Goal: Task Accomplishment & Management: Complete application form

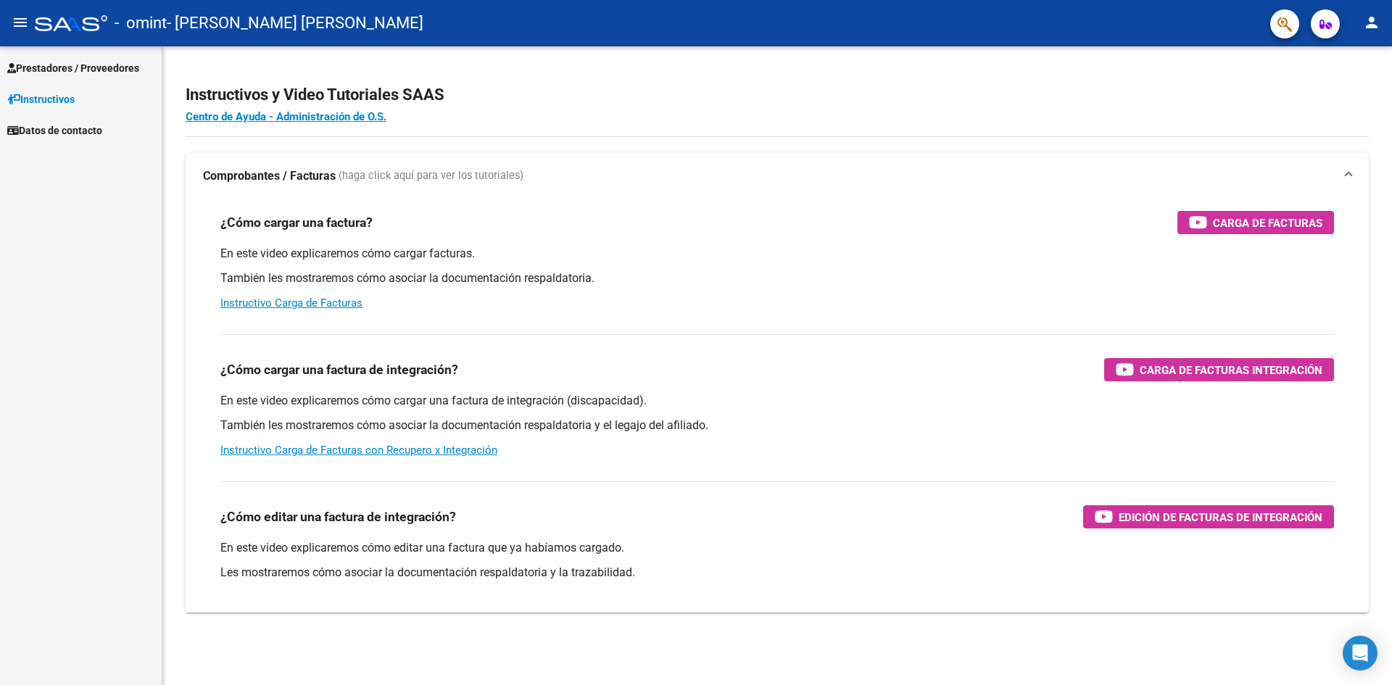
click at [61, 70] on span "Prestadores / Proveedores" at bounding box center [73, 68] width 132 height 16
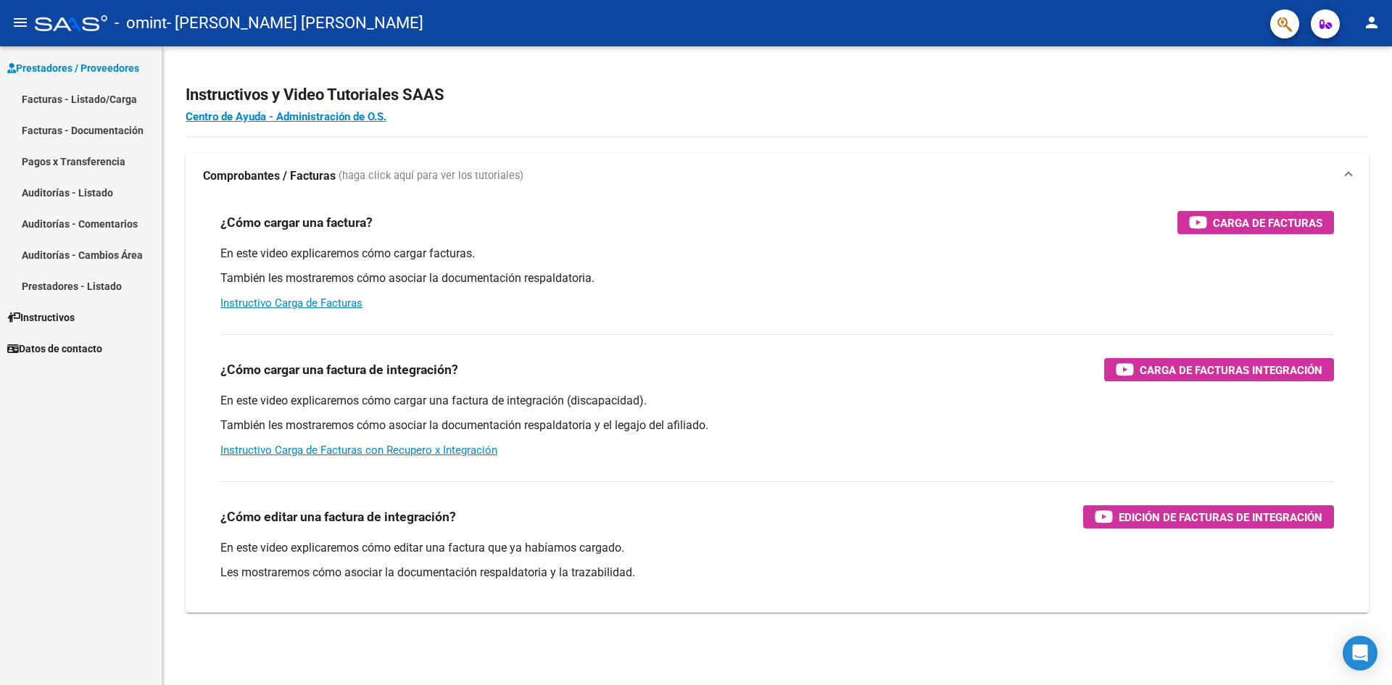
click at [65, 138] on link "Facturas - Documentación" at bounding box center [81, 130] width 162 height 31
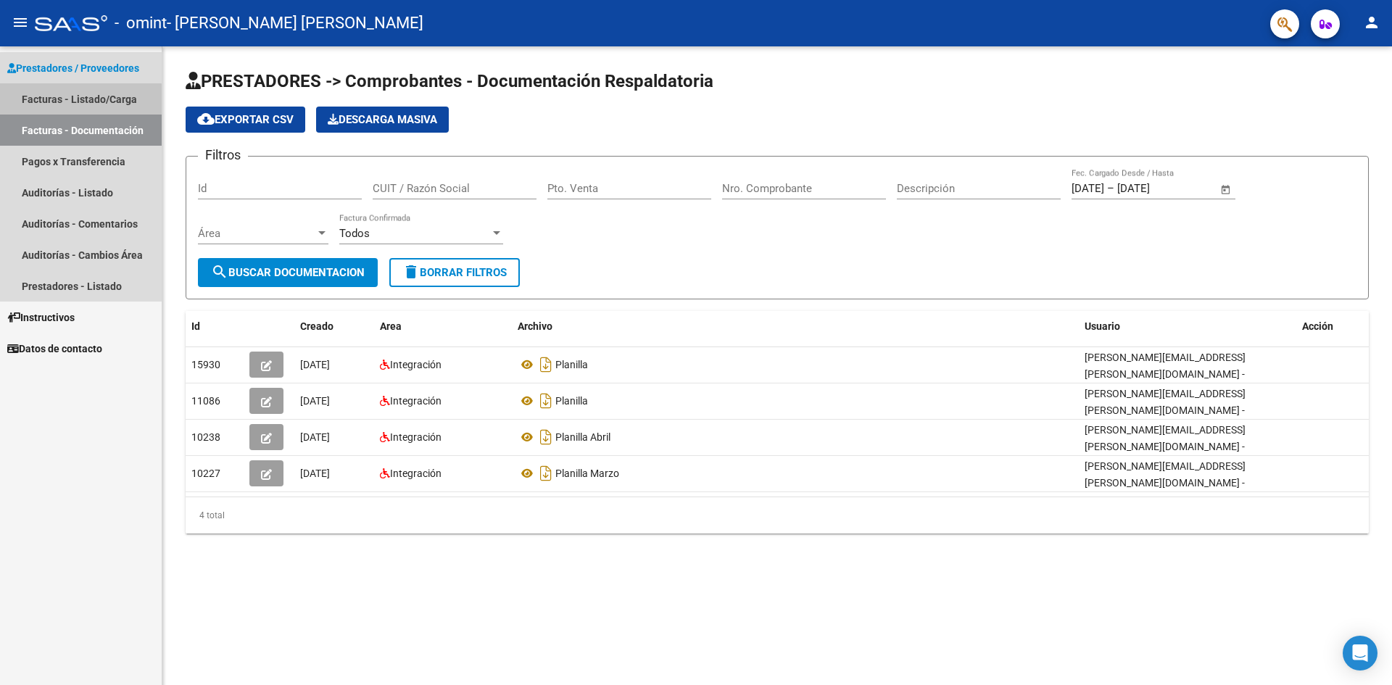
click at [73, 100] on link "Facturas - Listado/Carga" at bounding box center [81, 98] width 162 height 31
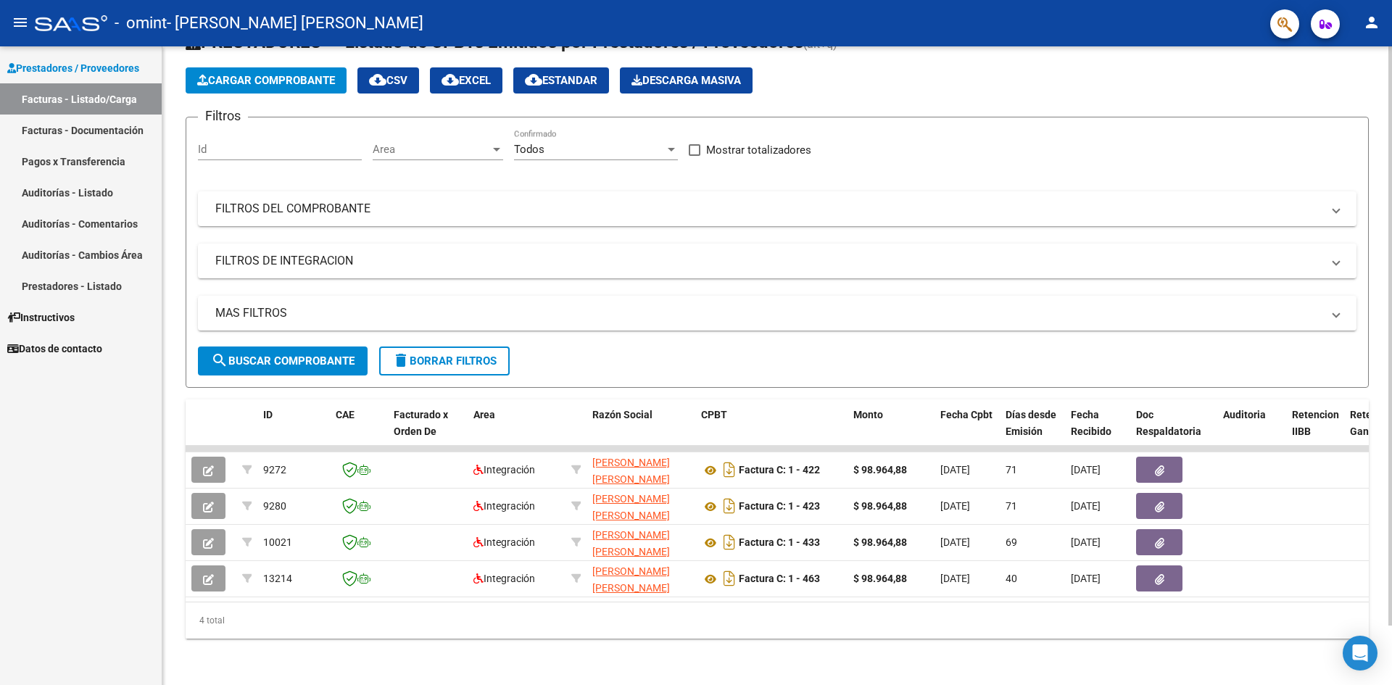
click at [302, 74] on span "Cargar Comprobante" at bounding box center [266, 80] width 138 height 13
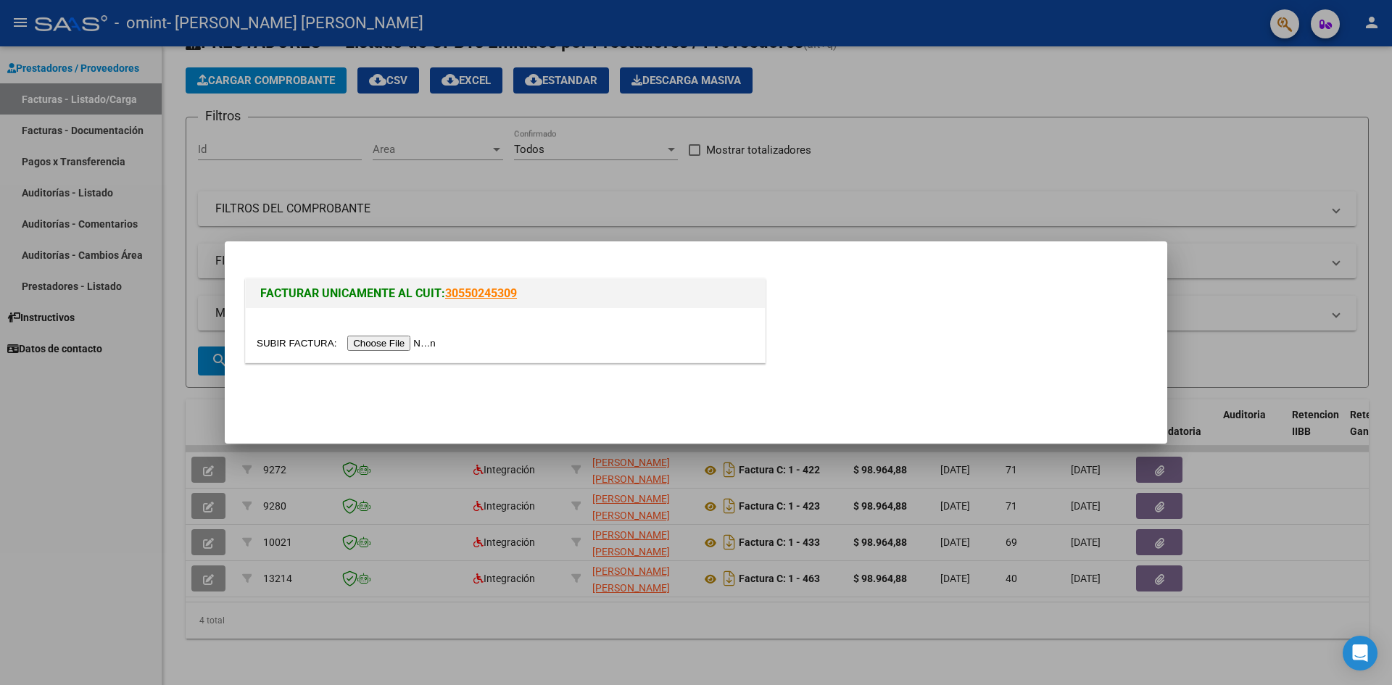
click at [388, 345] on input "file" at bounding box center [348, 343] width 183 height 15
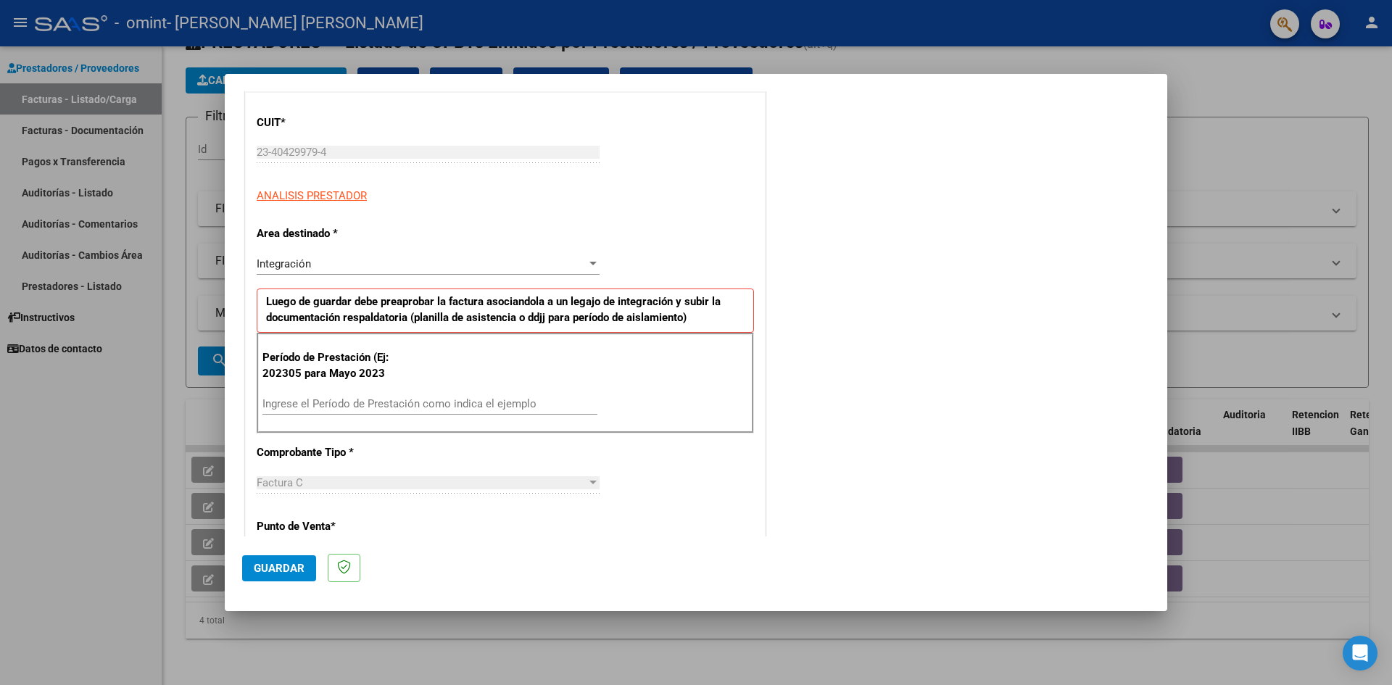
scroll to position [218, 0]
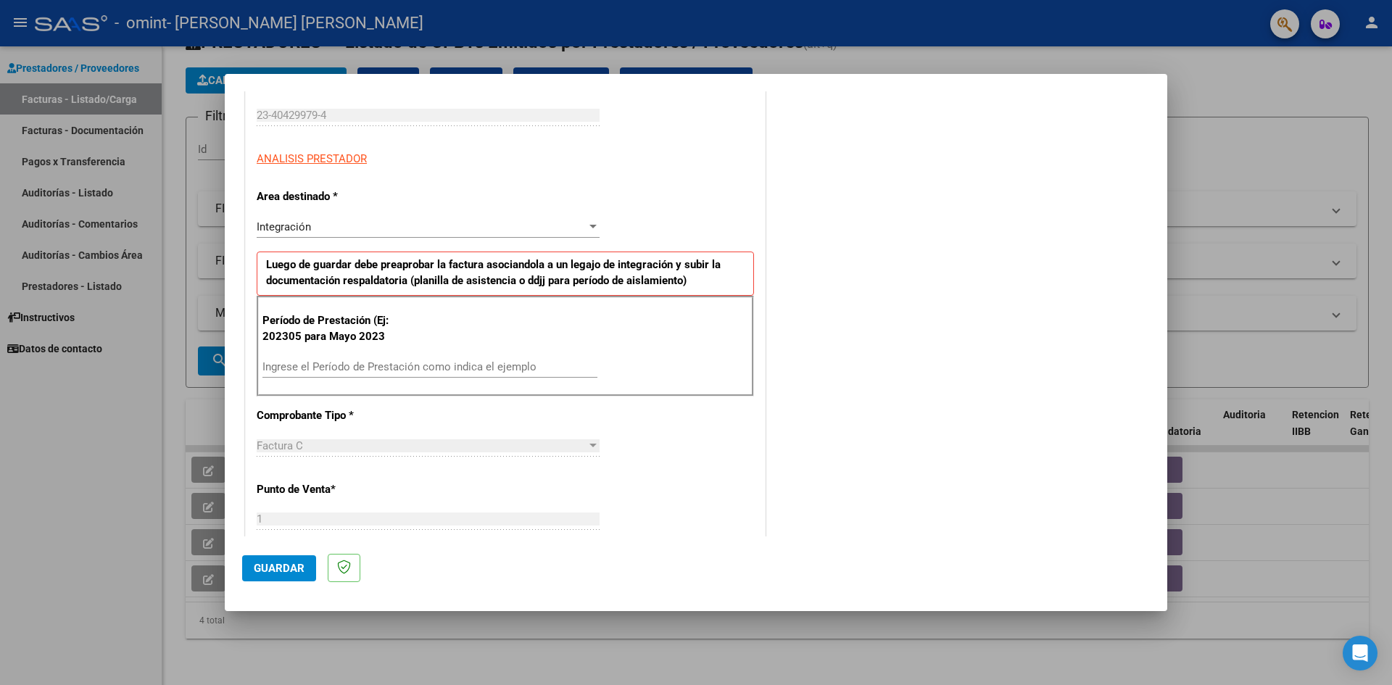
click at [317, 363] on input "Ingrese el Período de Prestación como indica el ejemplo" at bounding box center [429, 366] width 335 height 13
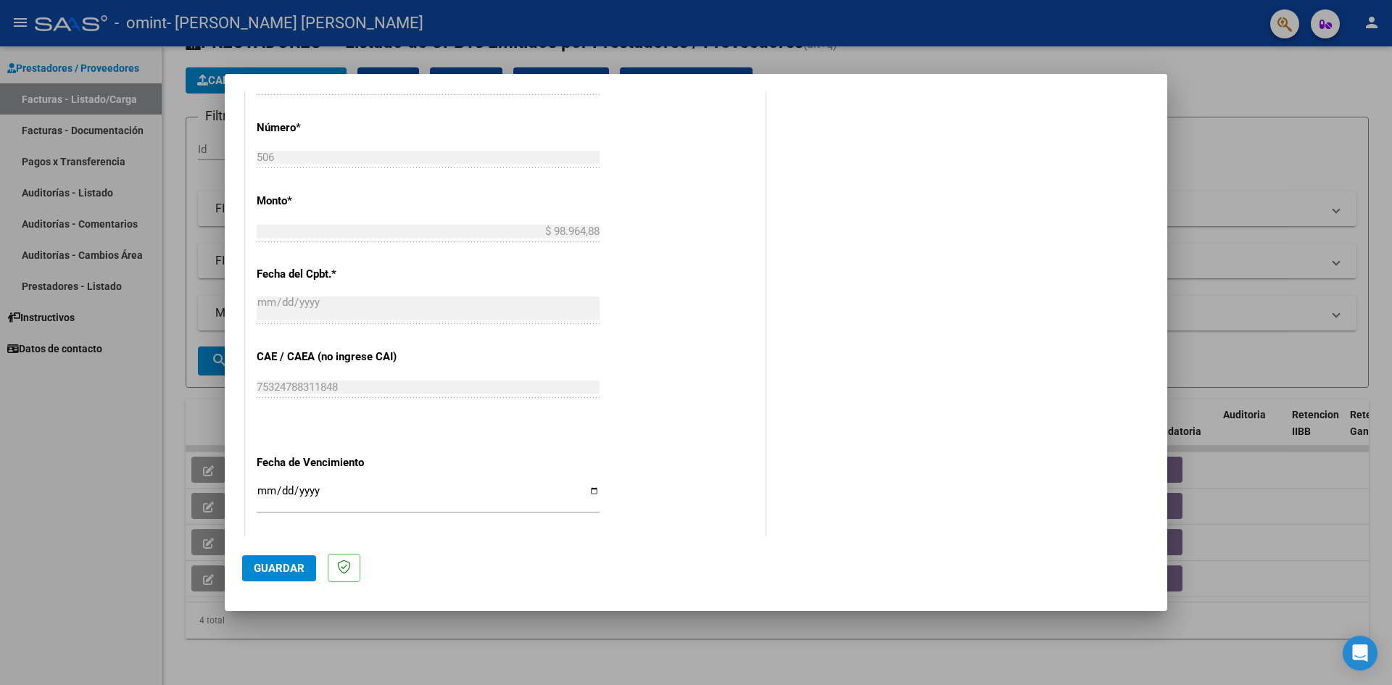
scroll to position [798, 0]
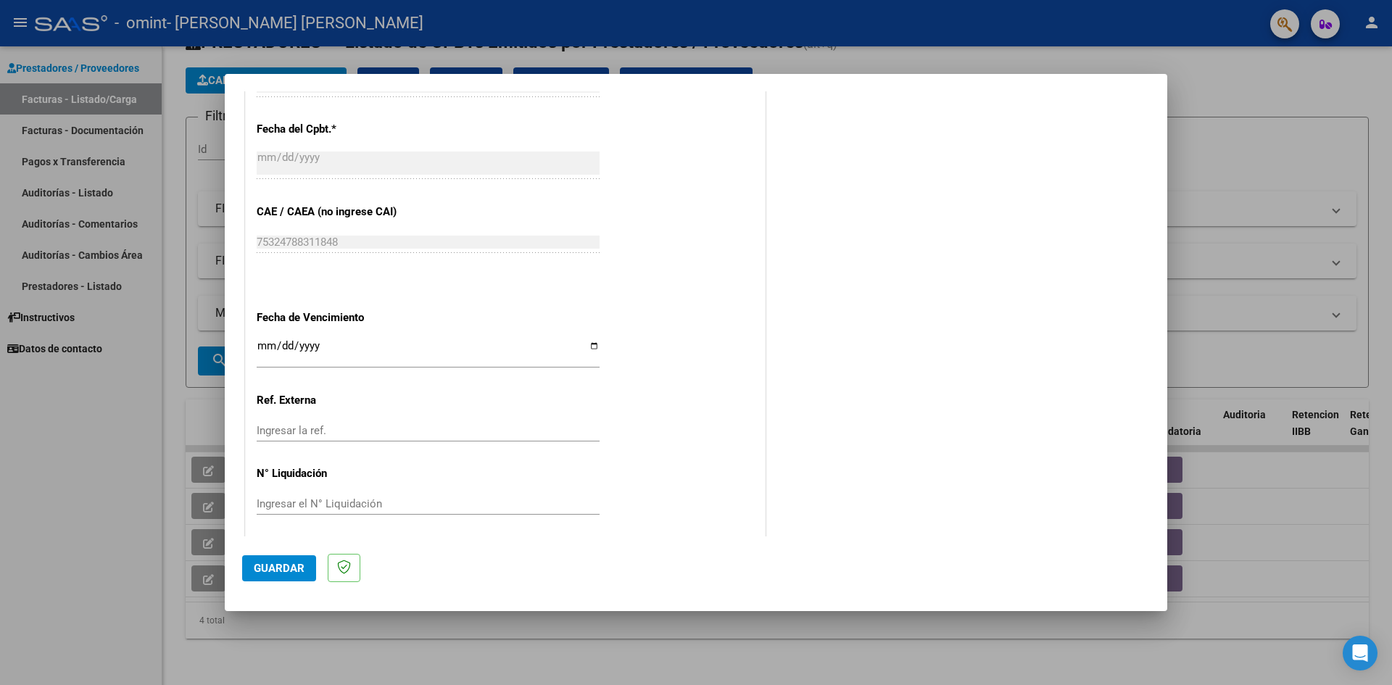
type input "202507"
click at [589, 348] on input "Ingresar la fecha" at bounding box center [428, 351] width 343 height 23
type input "[DATE]"
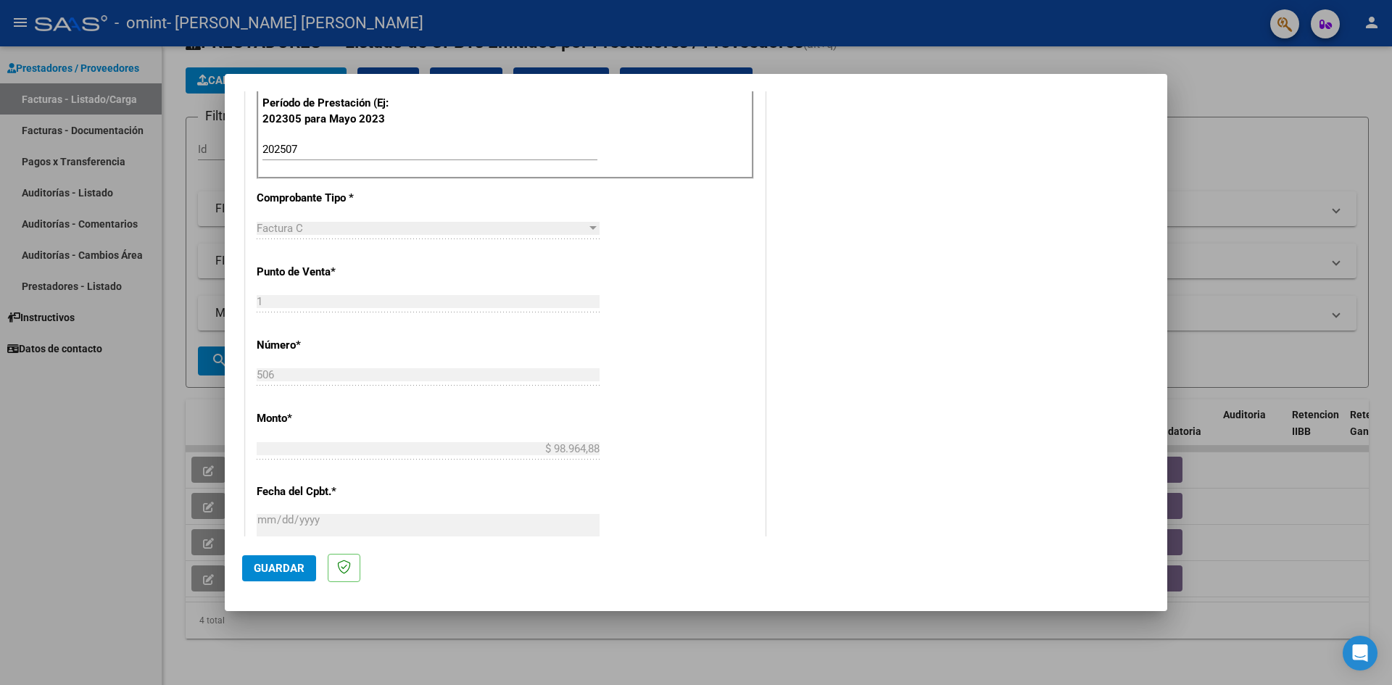
scroll to position [804, 0]
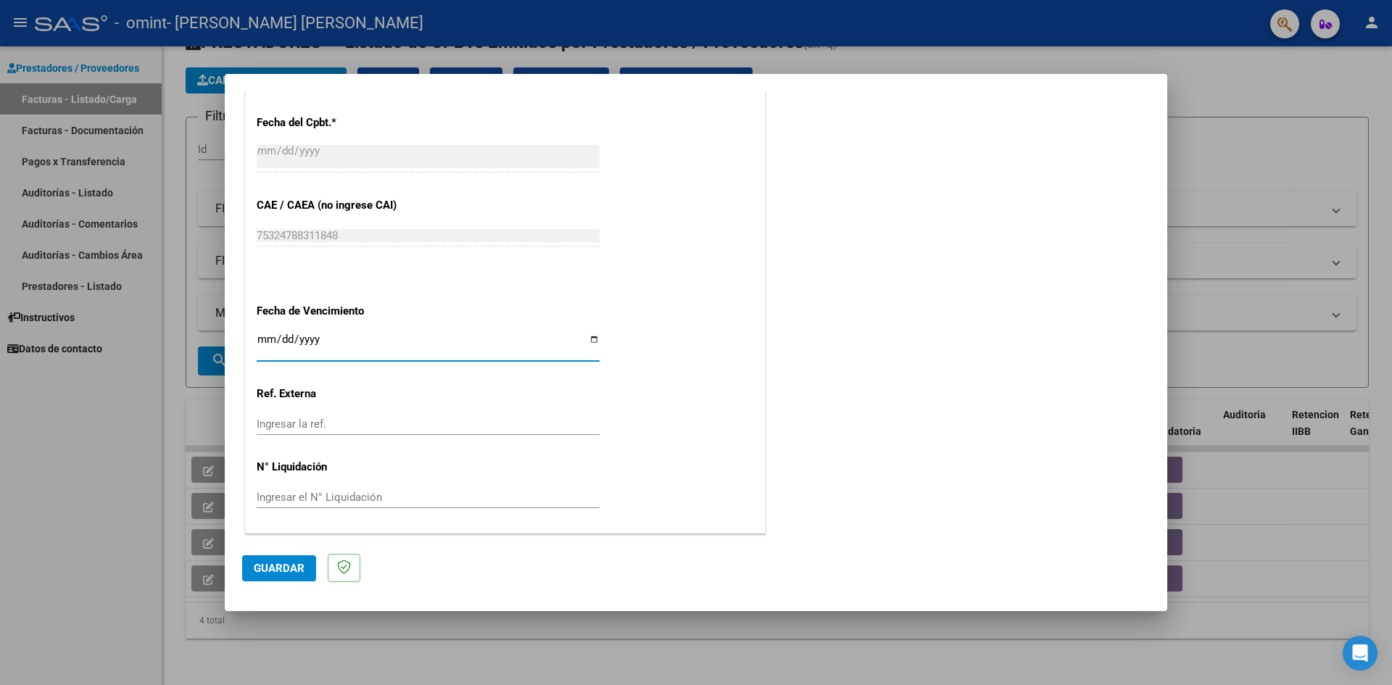
click at [281, 570] on span "Guardar" at bounding box center [279, 568] width 51 height 13
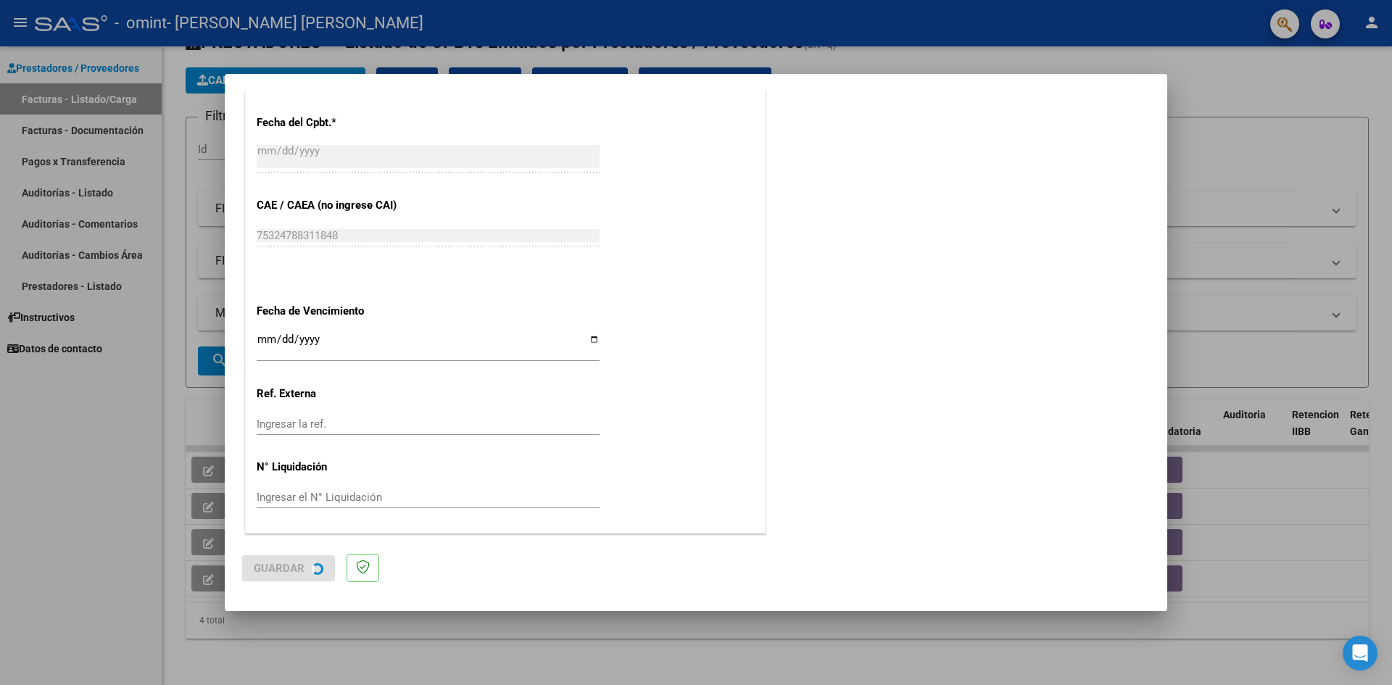
scroll to position [0, 0]
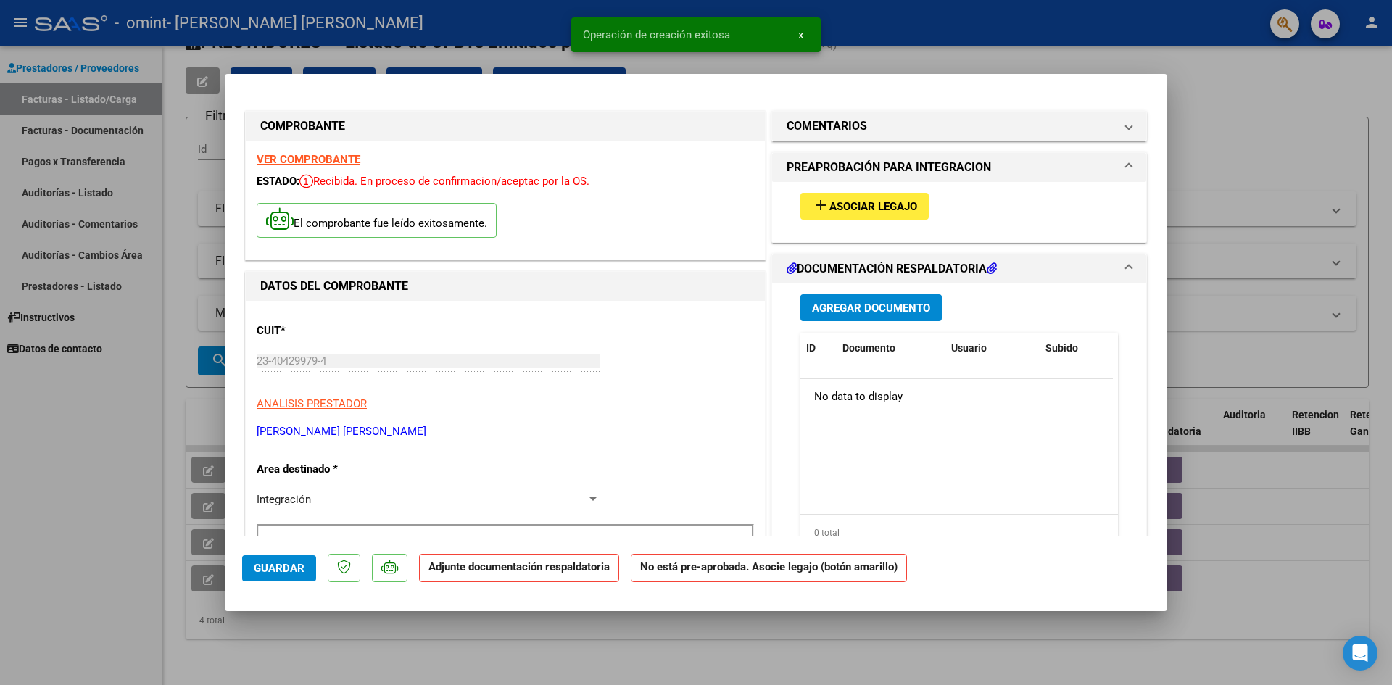
click at [858, 204] on span "Asociar Legajo" at bounding box center [873, 206] width 88 height 13
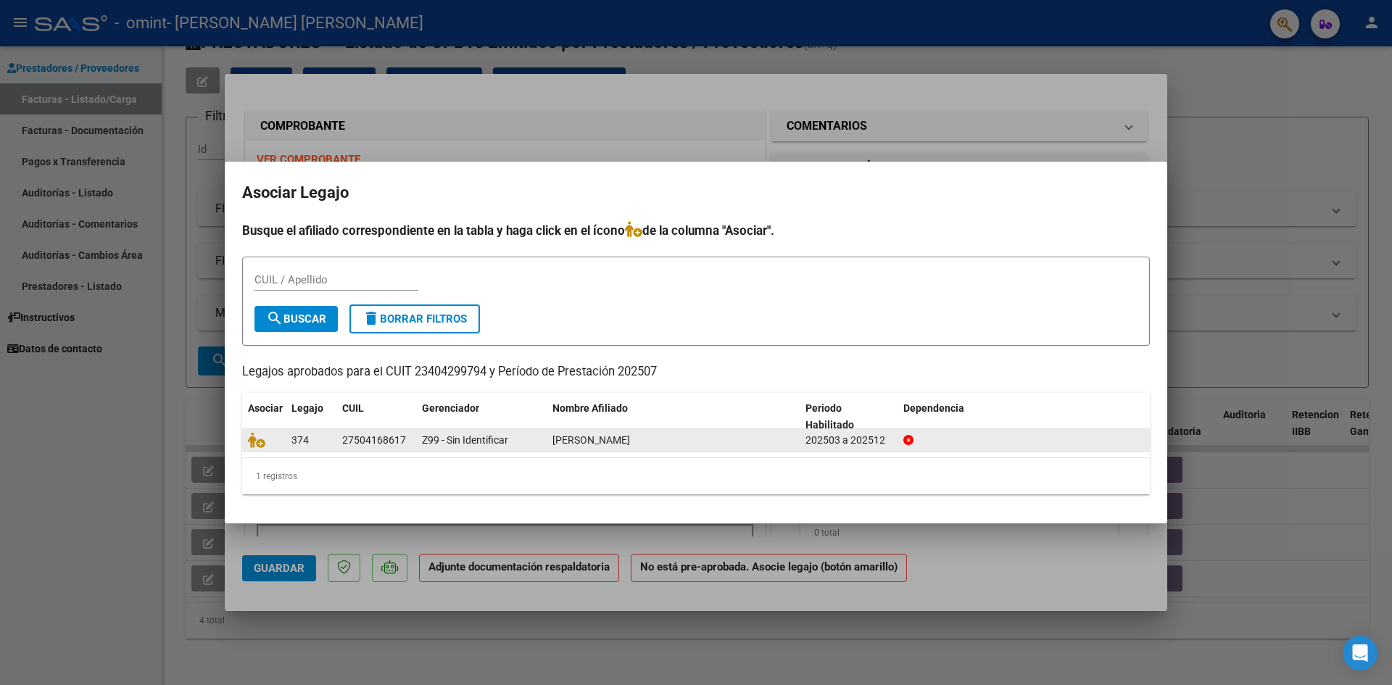
click at [405, 439] on div "27504168617" at bounding box center [376, 440] width 68 height 17
click at [342, 443] on div "27504168617" at bounding box center [374, 440] width 64 height 17
click at [429, 431] on datatable-body-cell "Z99 - Sin Identificar" at bounding box center [481, 440] width 131 height 22
click at [431, 437] on span "Z99 - Sin Identificar" at bounding box center [465, 440] width 86 height 12
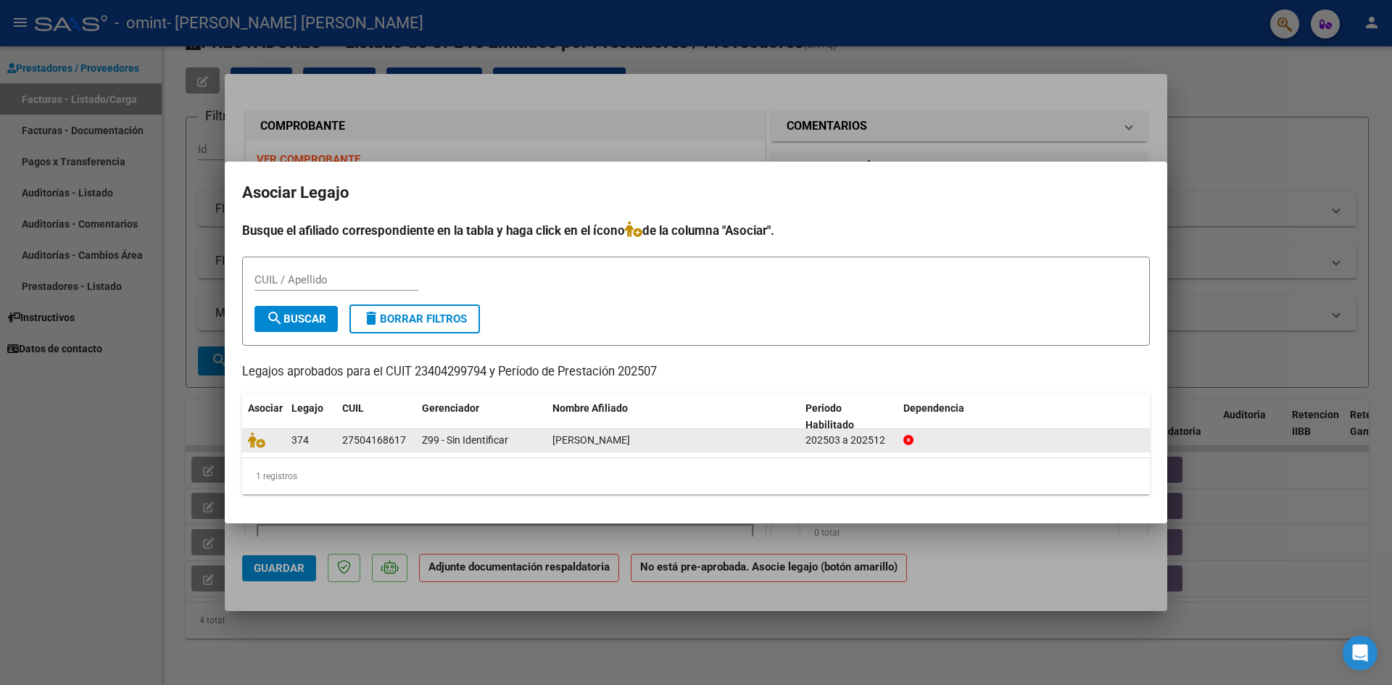
click at [946, 442] on div at bounding box center [1023, 440] width 241 height 17
click at [704, 440] on div "[PERSON_NAME]" at bounding box center [673, 440] width 241 height 17
click at [258, 444] on icon at bounding box center [256, 440] width 17 height 16
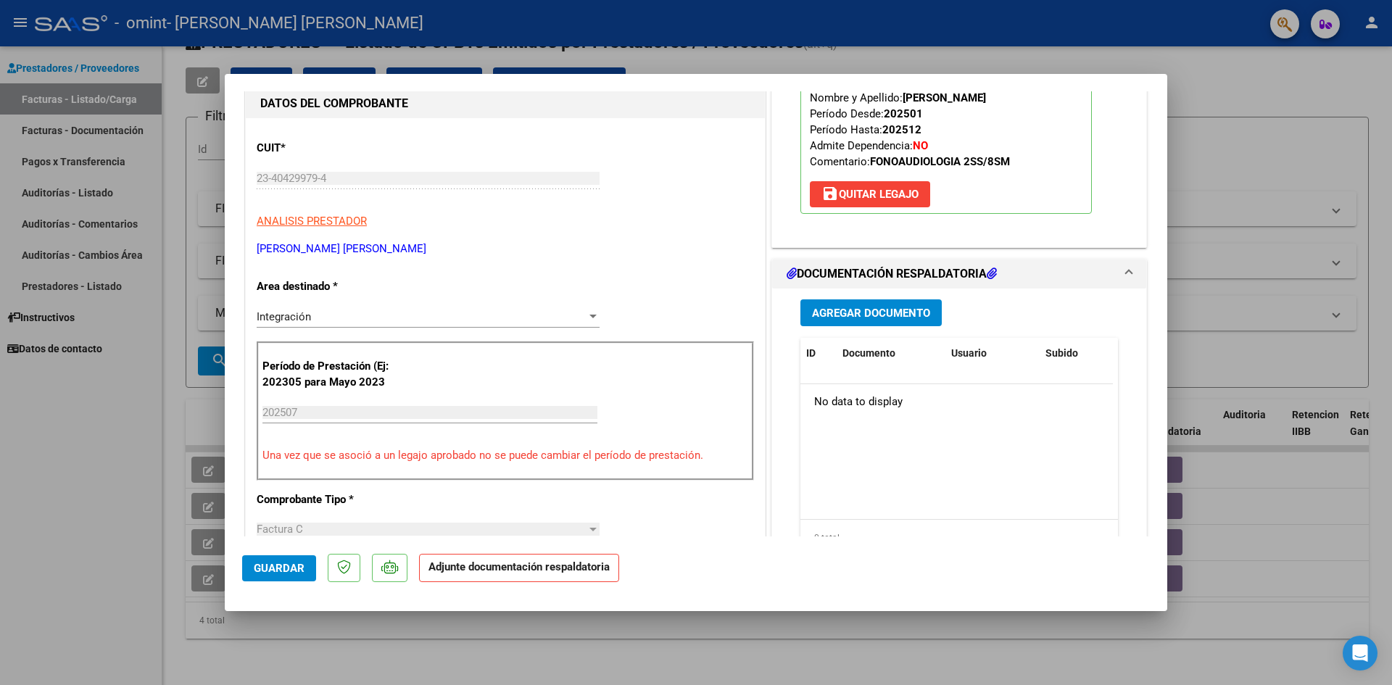
scroll to position [128, 0]
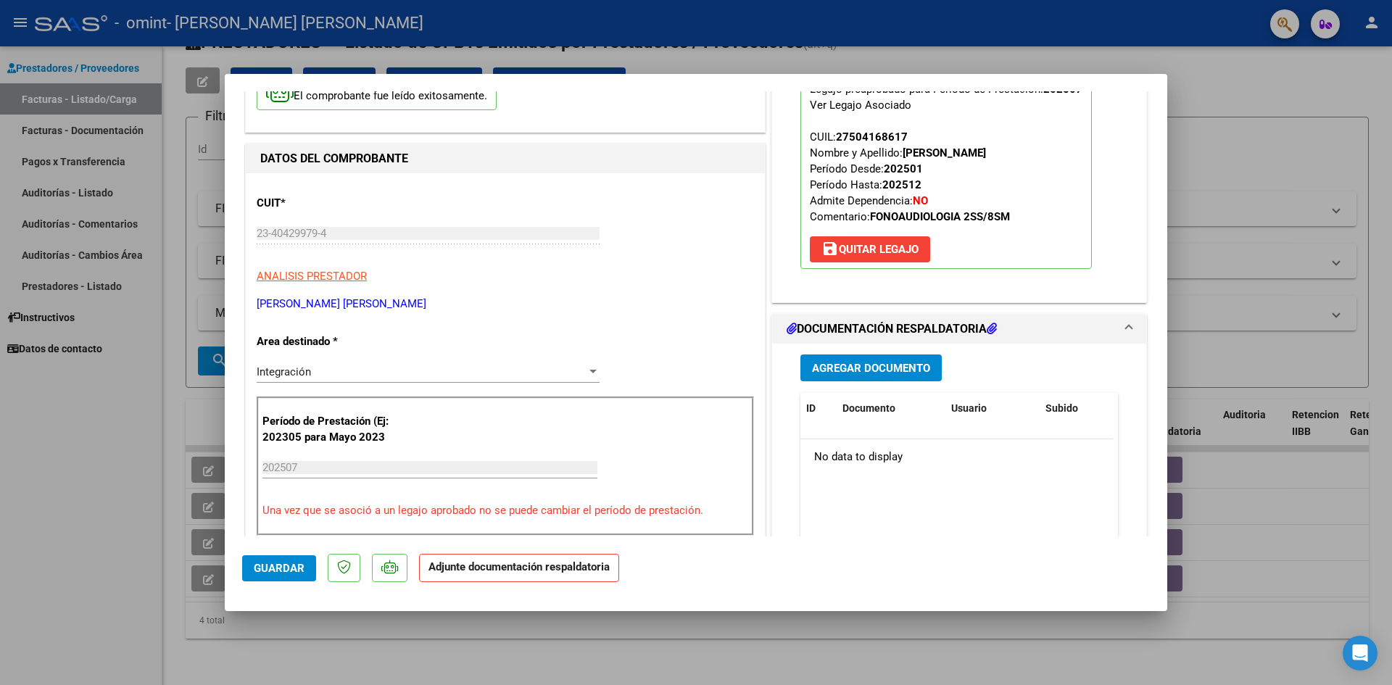
click at [909, 373] on span "Agregar Documento" at bounding box center [871, 368] width 118 height 13
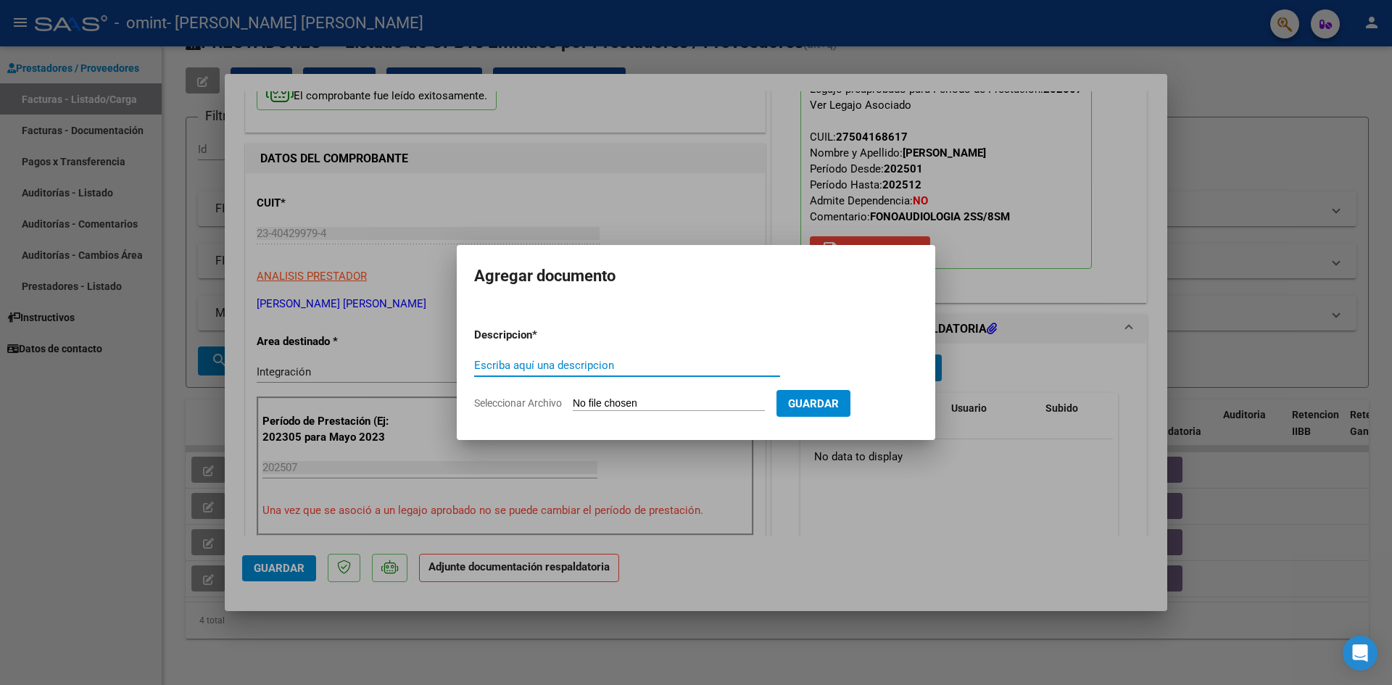
click at [518, 360] on input "Escriba aquí una descripcion" at bounding box center [627, 365] width 306 height 13
click at [663, 402] on input "Seleccionar Archivo" at bounding box center [669, 404] width 192 height 14
type input "C:\fakepath\planilla JULlO.pdf"
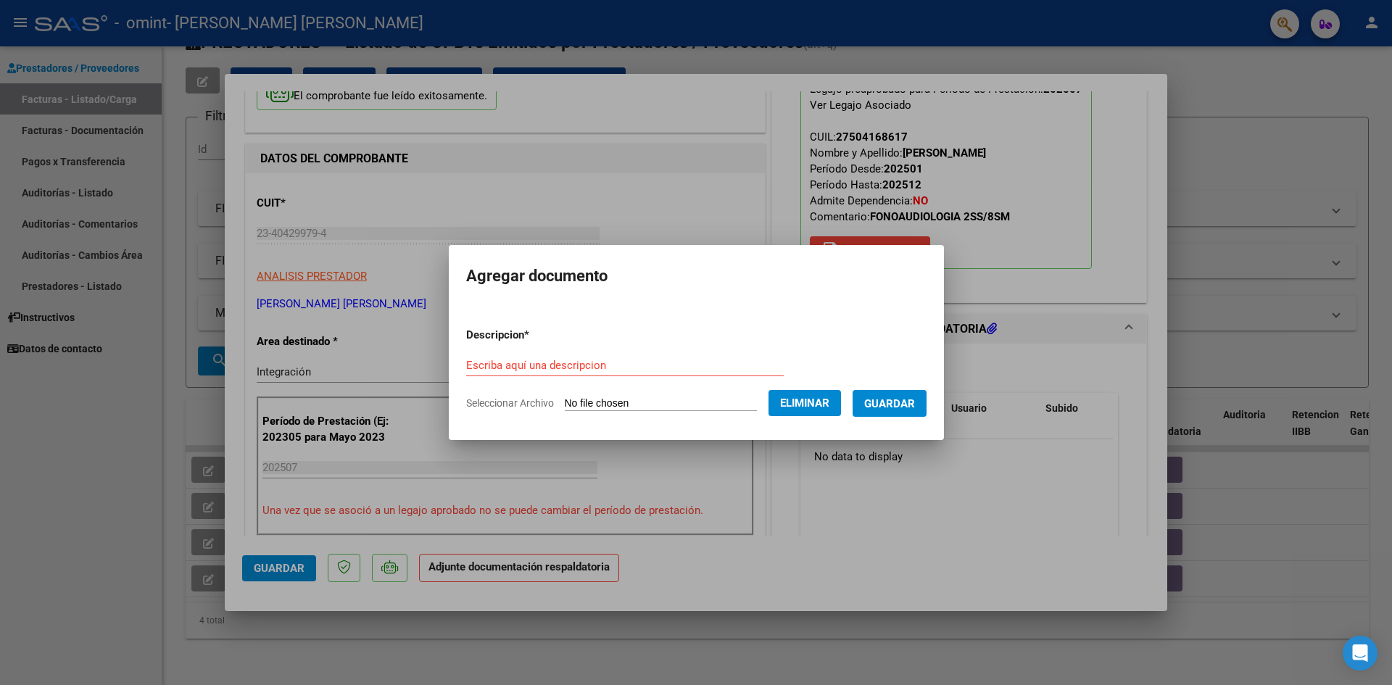
click at [550, 369] on input "Escriba aquí una descripcion" at bounding box center [625, 365] width 318 height 13
type input "PLANILLA"
click at [896, 403] on span "Guardar" at bounding box center [889, 403] width 51 height 13
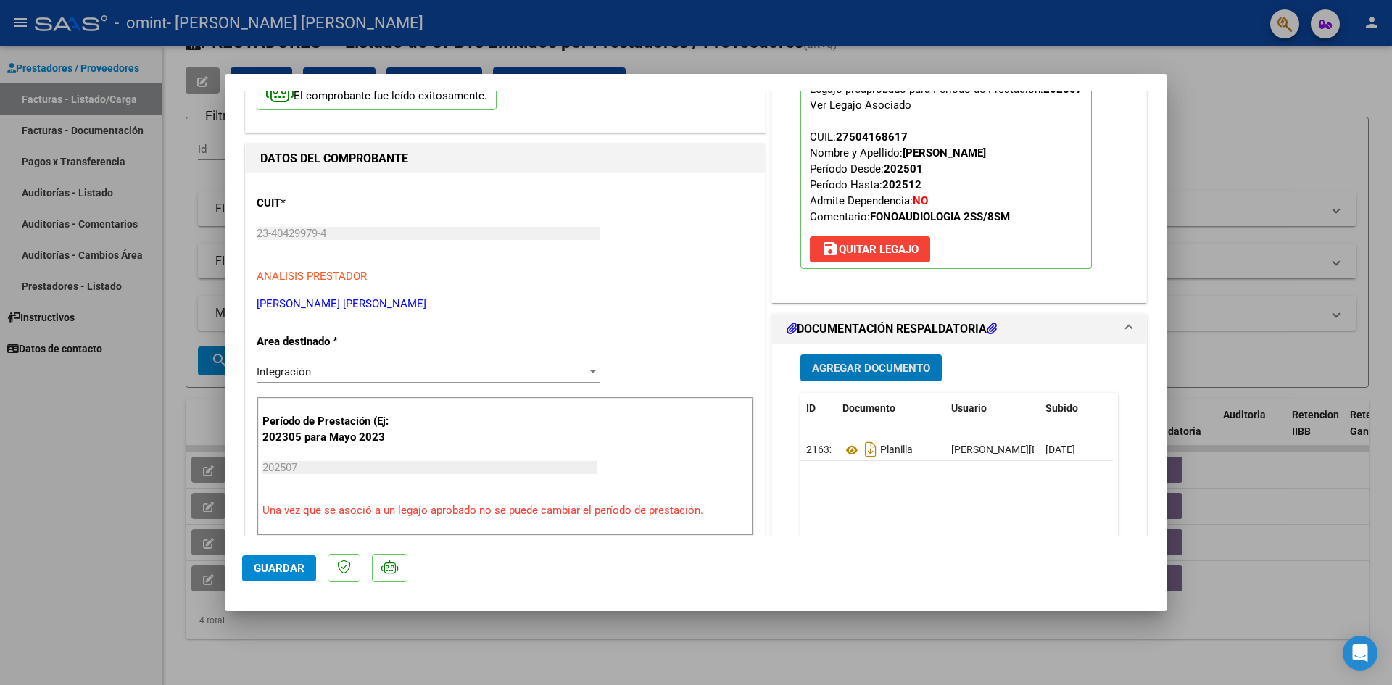
click at [289, 565] on span "Guardar" at bounding box center [279, 568] width 51 height 13
click at [270, 568] on span "Guardar" at bounding box center [279, 568] width 51 height 13
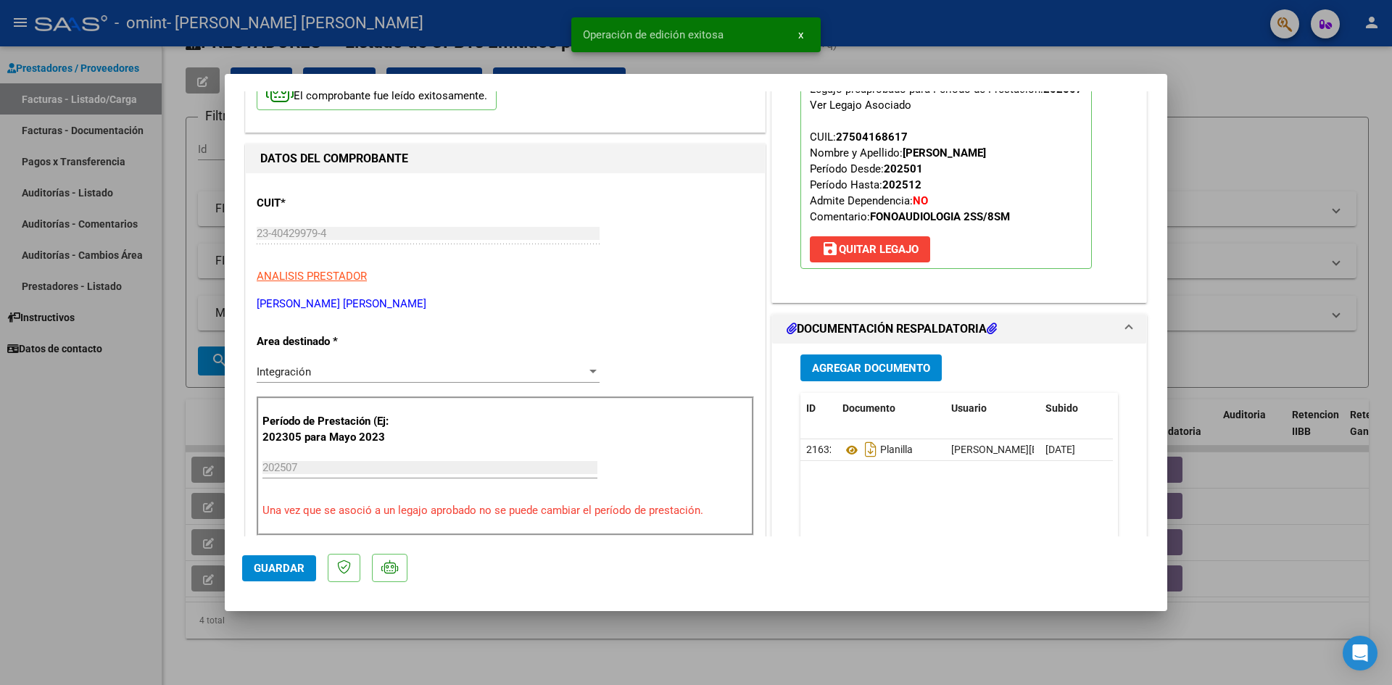
click at [130, 418] on div at bounding box center [696, 342] width 1392 height 685
type input "$ 0,00"
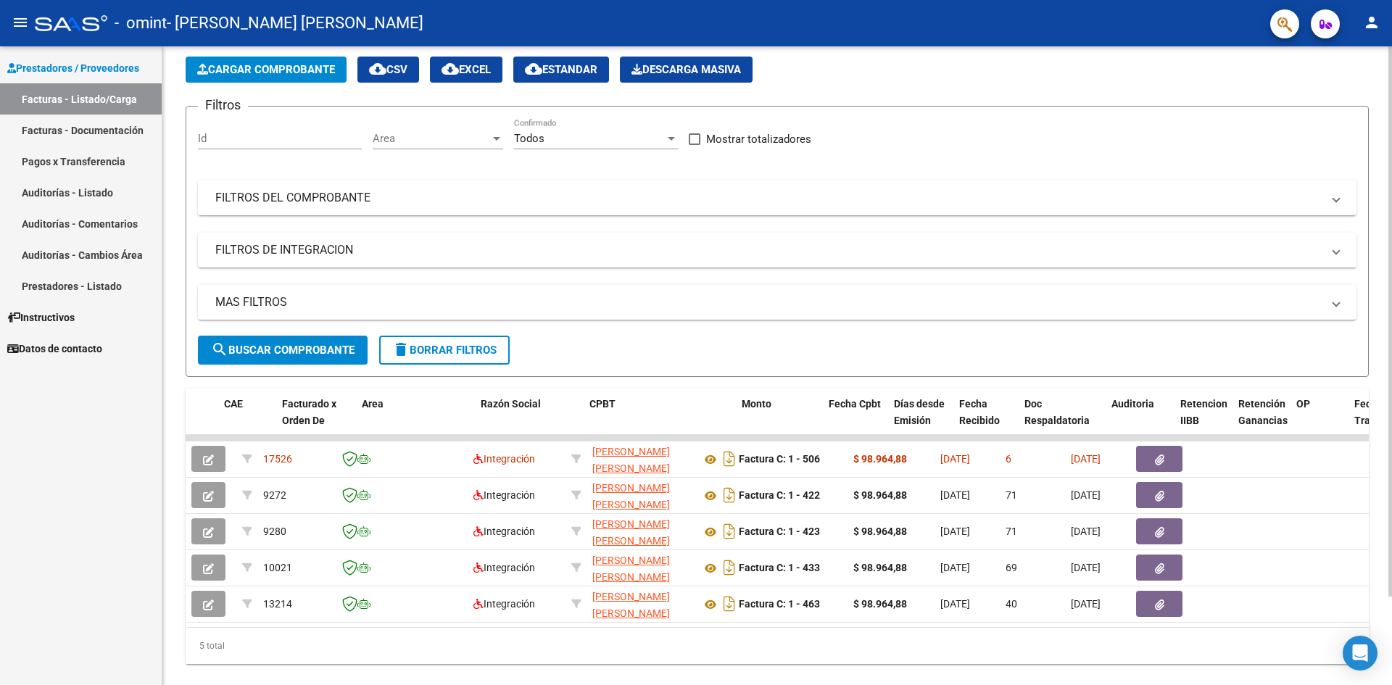
scroll to position [0, 203]
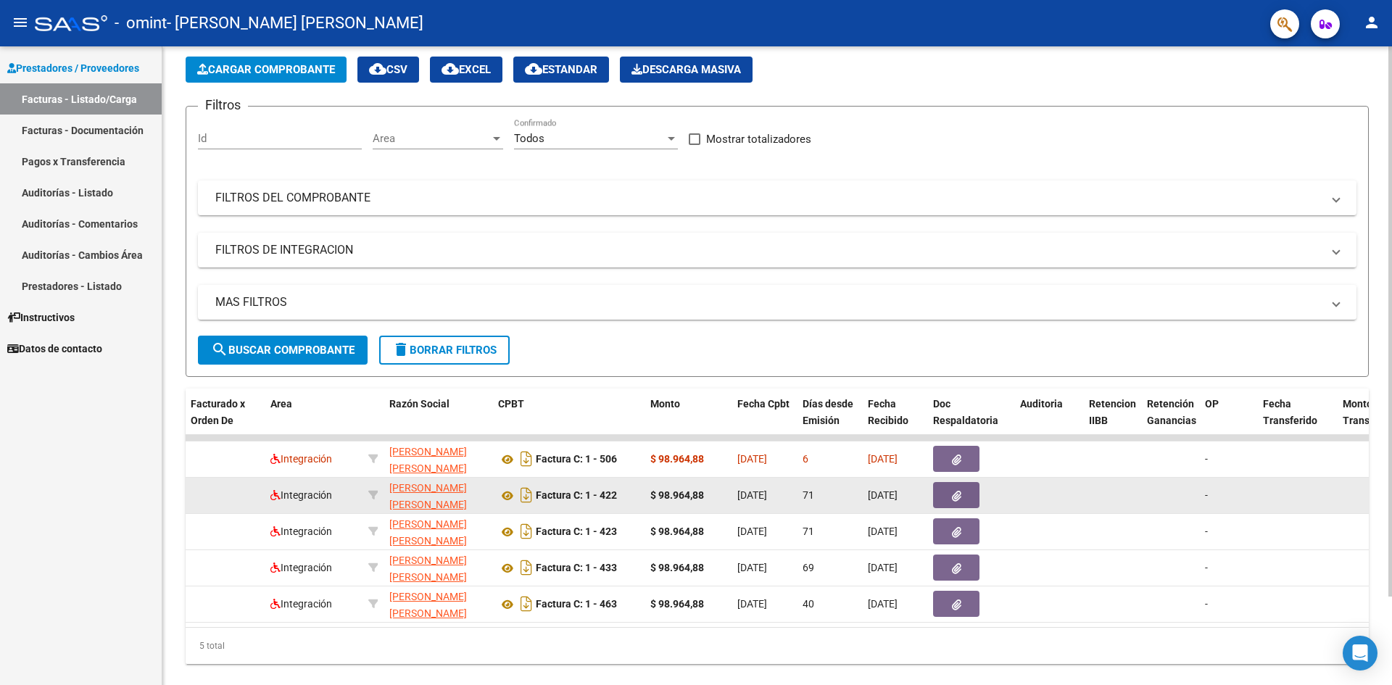
click at [963, 492] on button "button" at bounding box center [956, 495] width 46 height 26
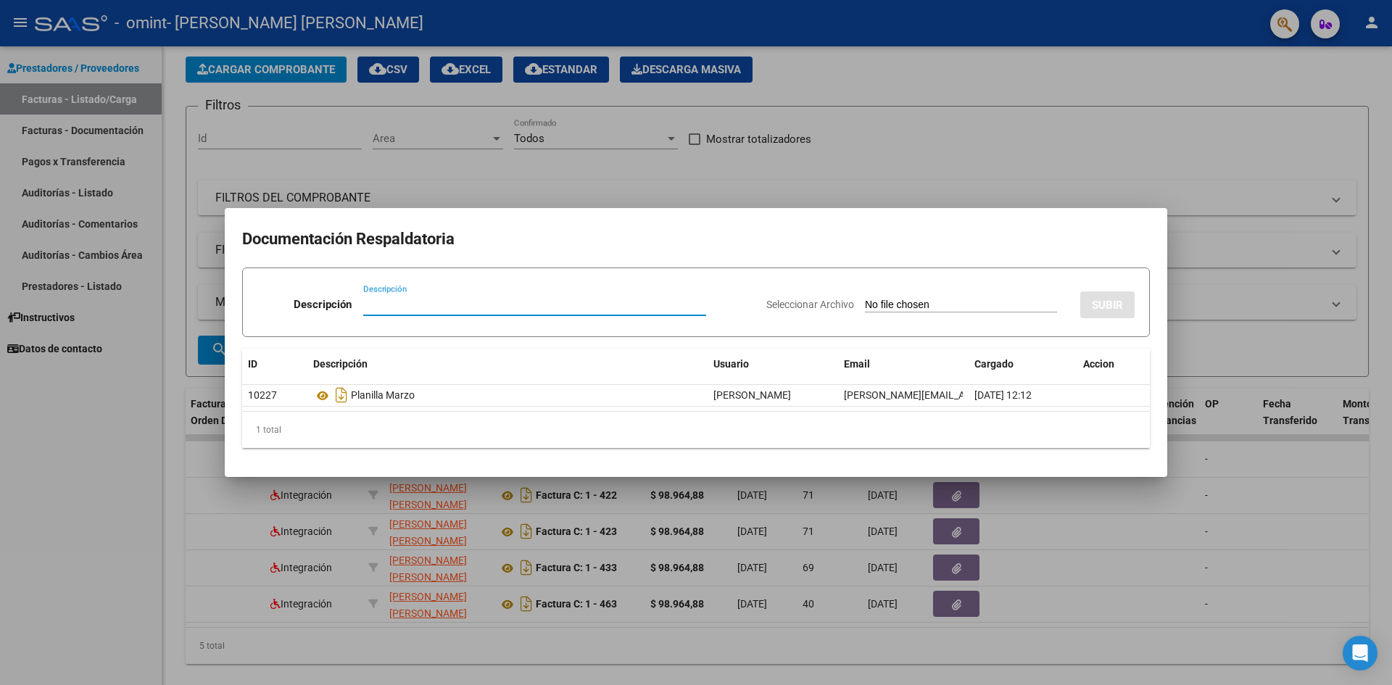
click at [1214, 213] on div at bounding box center [696, 342] width 1392 height 685
